Goal: Task Accomplishment & Management: Manage account settings

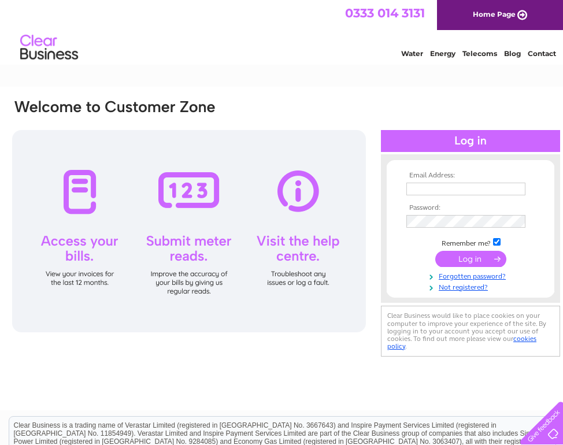
type input "steve.woodward2@ntlworld.com"
click at [468, 262] on input "submit" at bounding box center [470, 259] width 71 height 16
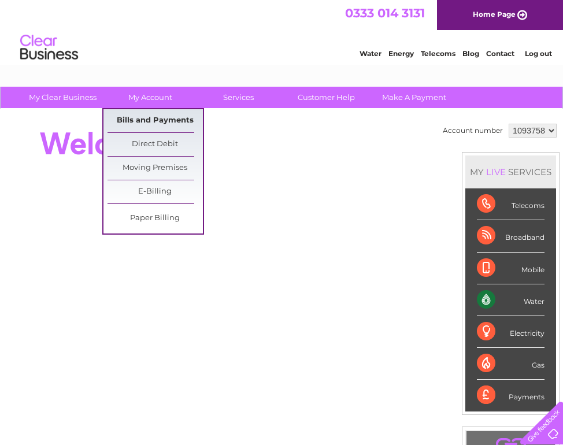
click at [148, 124] on link "Bills and Payments" at bounding box center [154, 120] width 95 height 23
click at [180, 121] on link "Bills and Payments" at bounding box center [154, 120] width 95 height 23
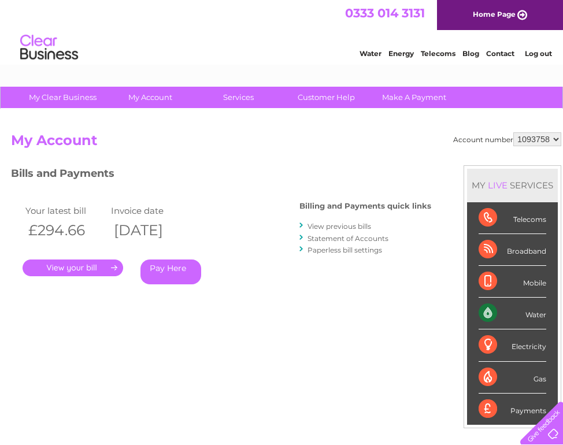
click at [84, 270] on link "." at bounding box center [73, 267] width 100 height 17
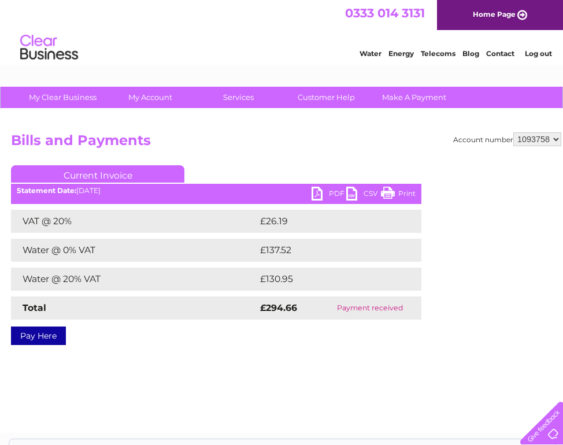
click at [335, 193] on link "PDF" at bounding box center [328, 195] width 35 height 17
